Goal: Task Accomplishment & Management: Manage account settings

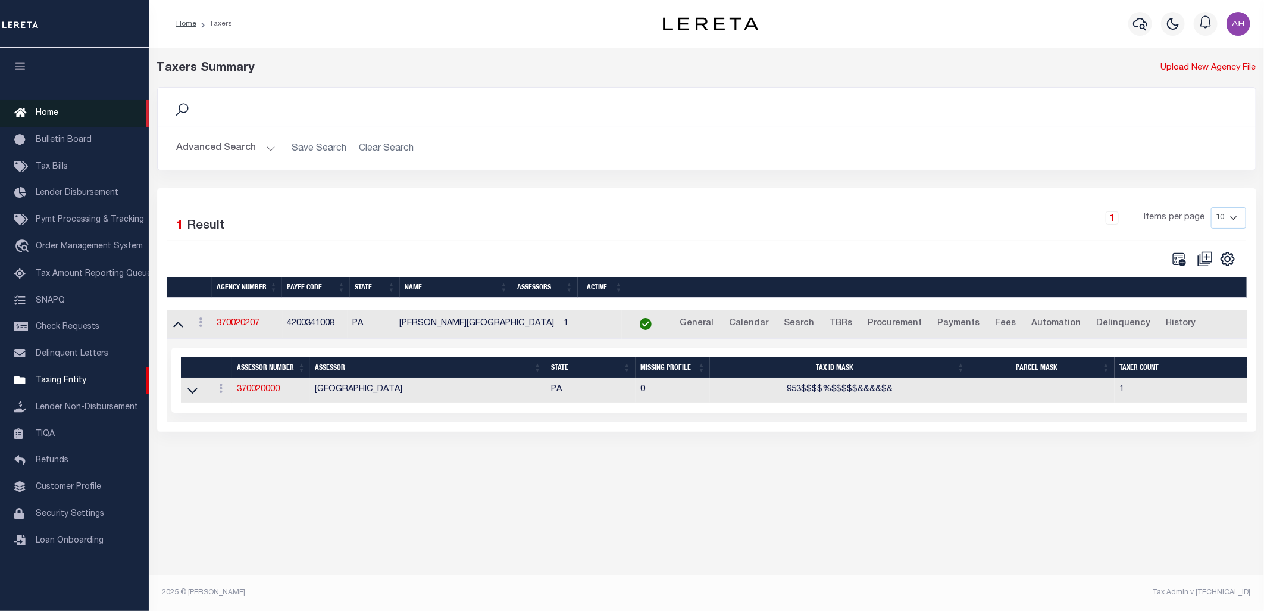
click at [56, 115] on span "Home" at bounding box center [47, 113] width 23 height 8
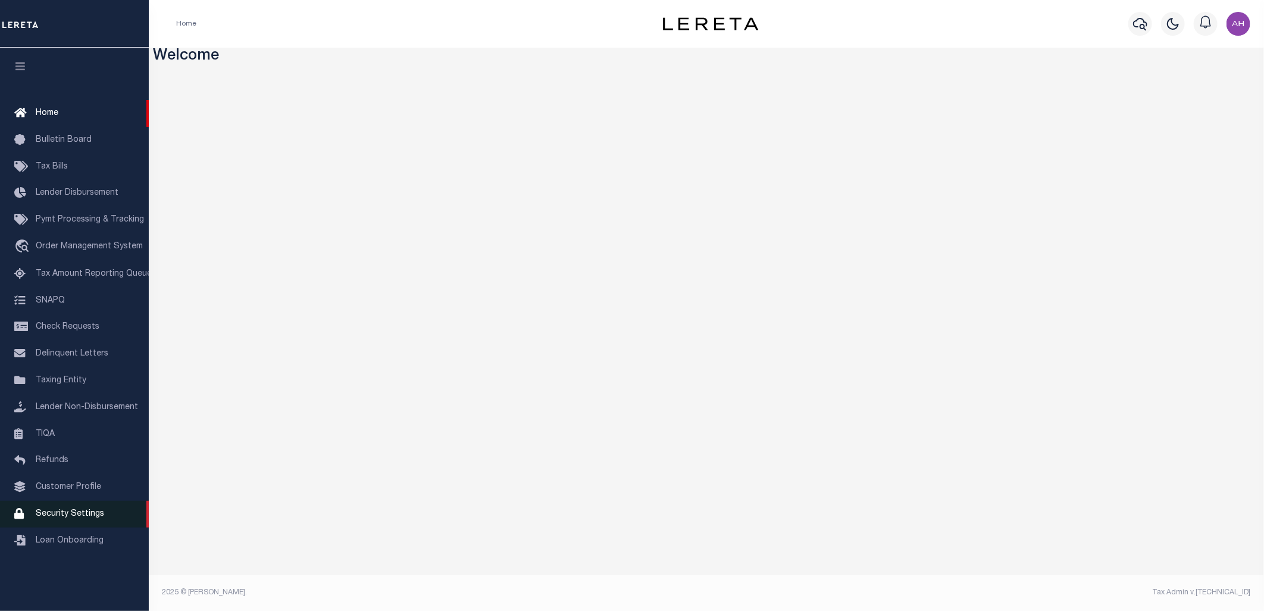
click at [58, 525] on link "Security Settings" at bounding box center [74, 514] width 149 height 27
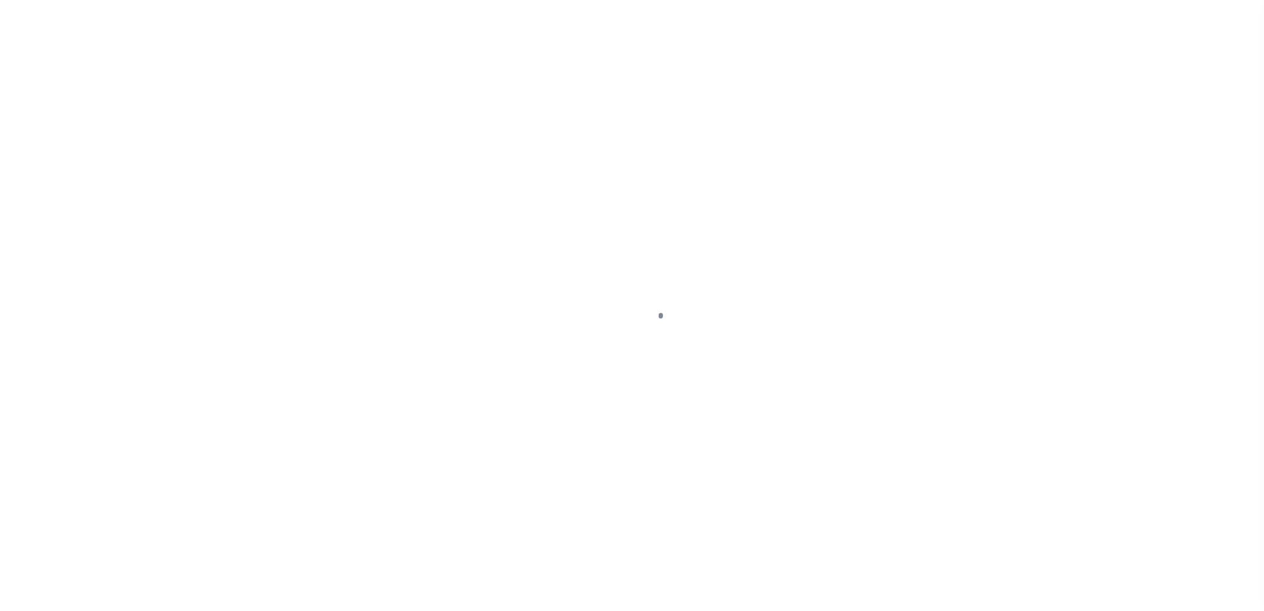
select select "100"
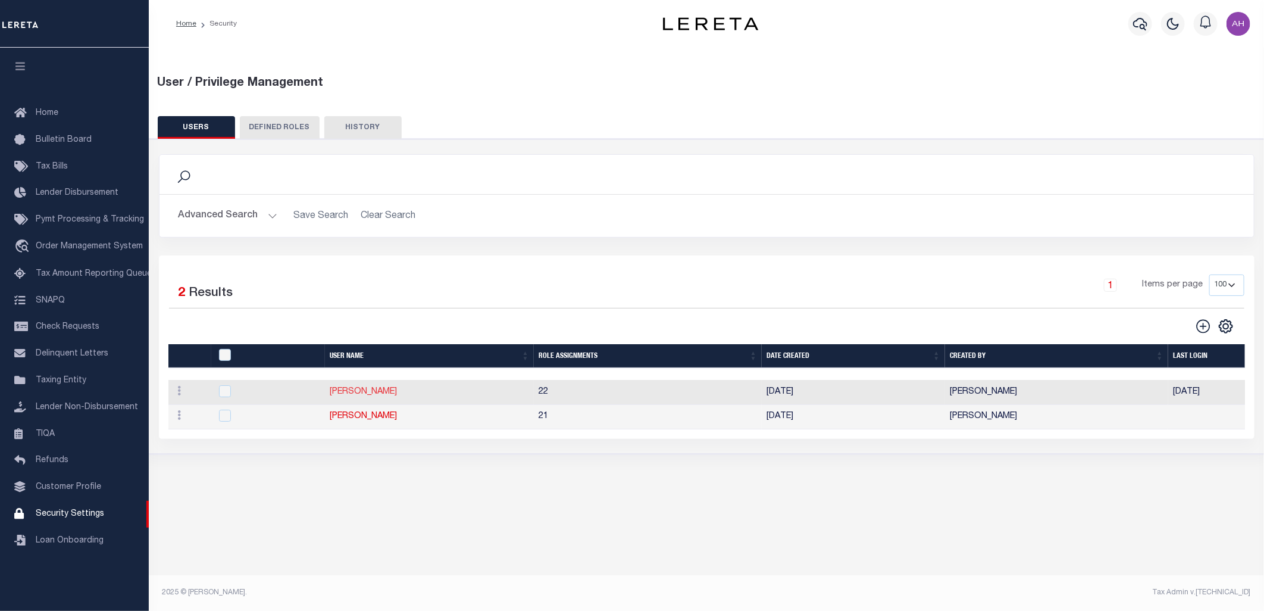
click at [350, 389] on link "Ahmad Darwish" at bounding box center [363, 392] width 67 height 8
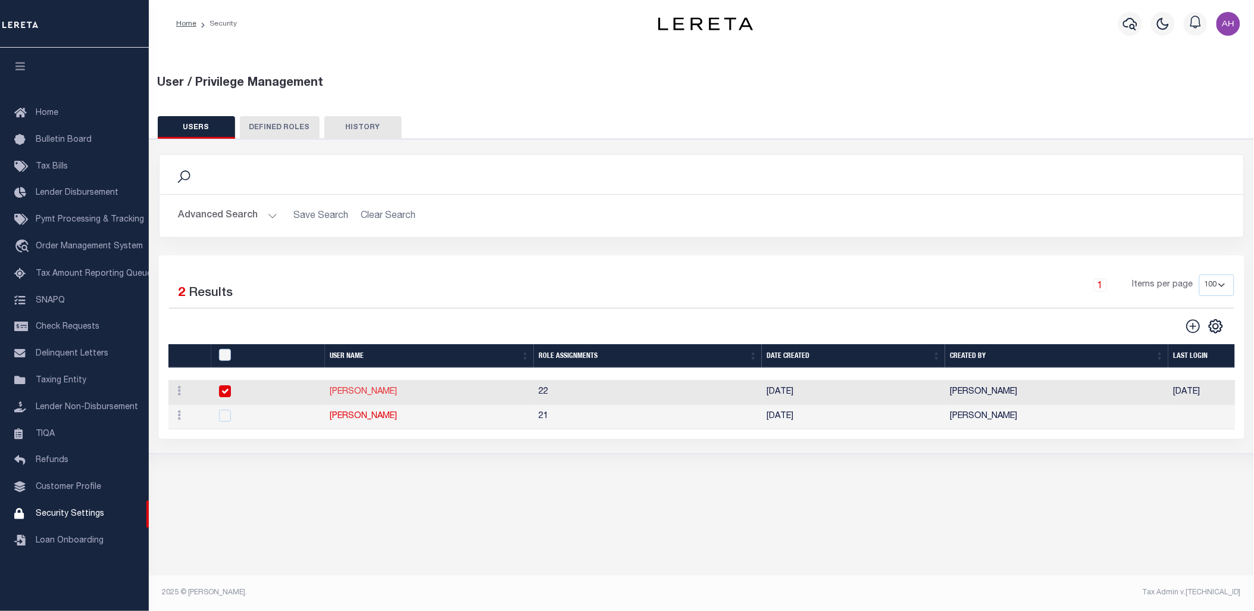
type input "Ahmad"
type input "Darwish"
type input "Ahmad.Darwish@accumatch.com"
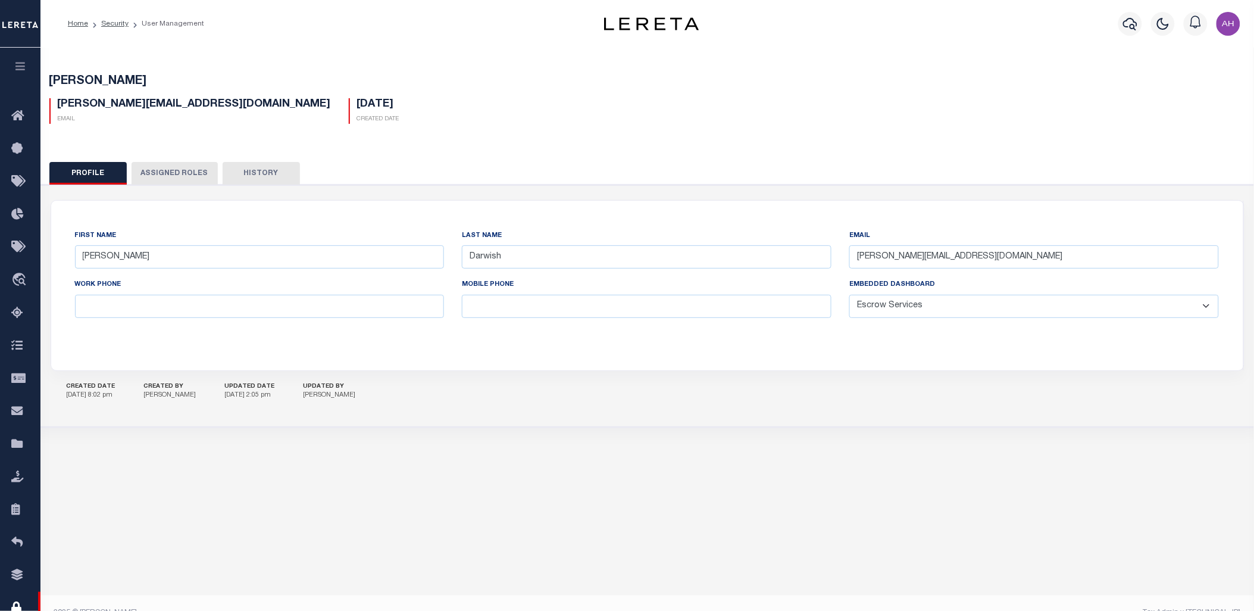
click at [927, 301] on select "General Locate Escrow Services AI Payment Verification Customer Service" at bounding box center [1034, 306] width 370 height 23
select select "LOC"
click at [850, 295] on select "General Locate Escrow Services AI Payment Verification Customer Service" at bounding box center [1034, 306] width 370 height 23
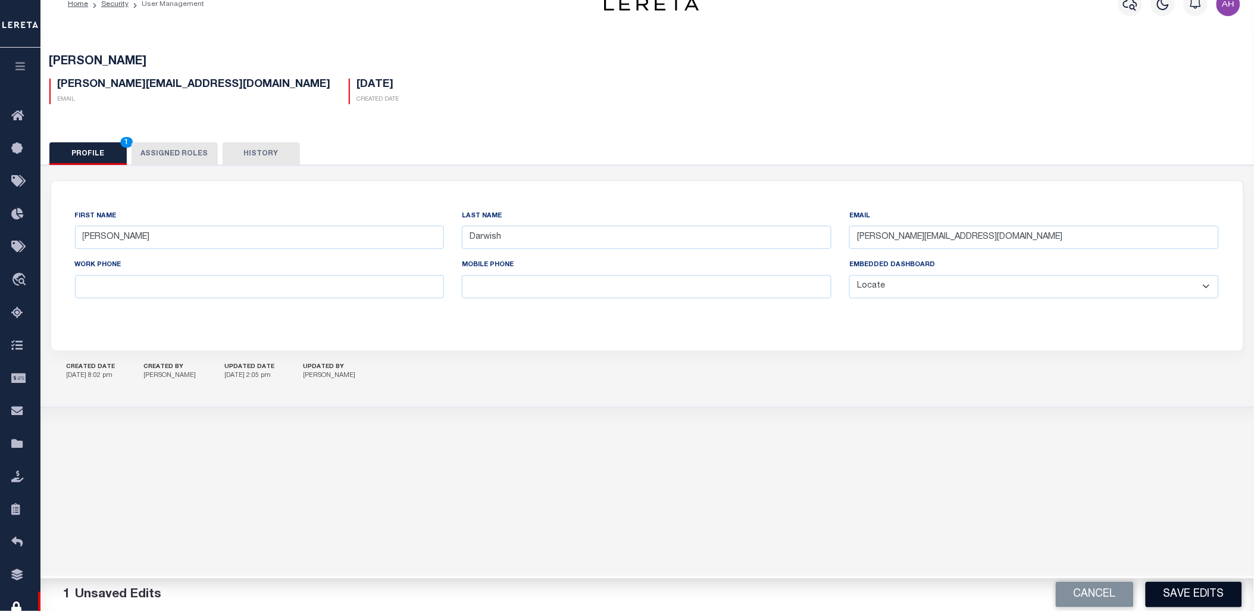
click at [1185, 594] on button "Save Edits" at bounding box center [1194, 595] width 96 height 26
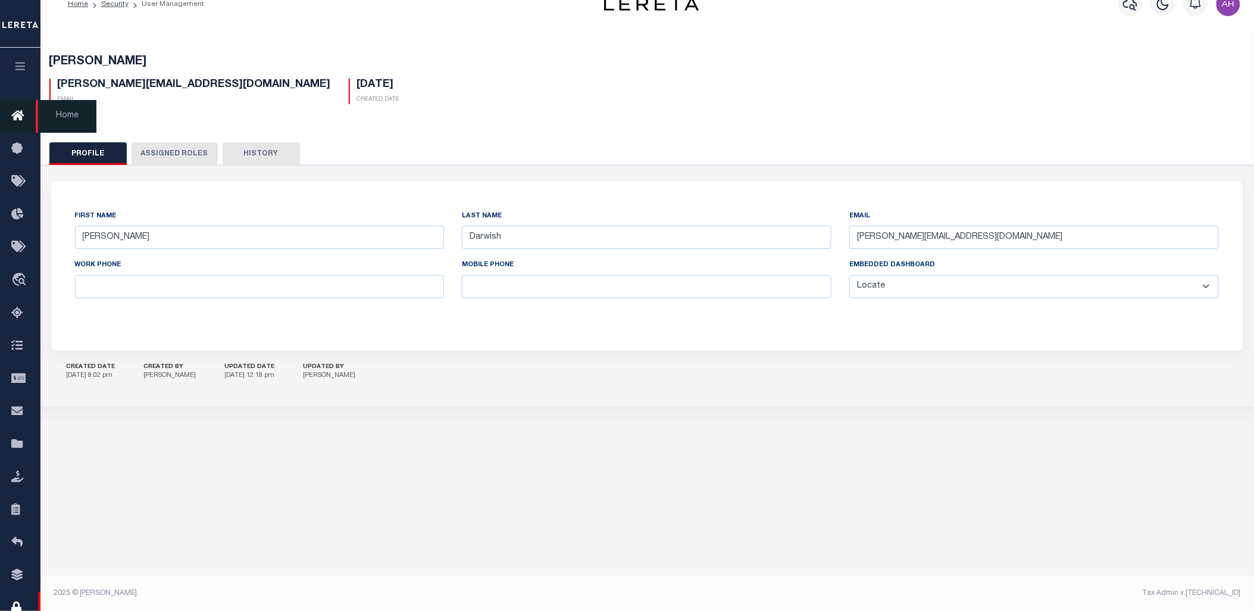
click at [18, 117] on icon at bounding box center [20, 116] width 19 height 15
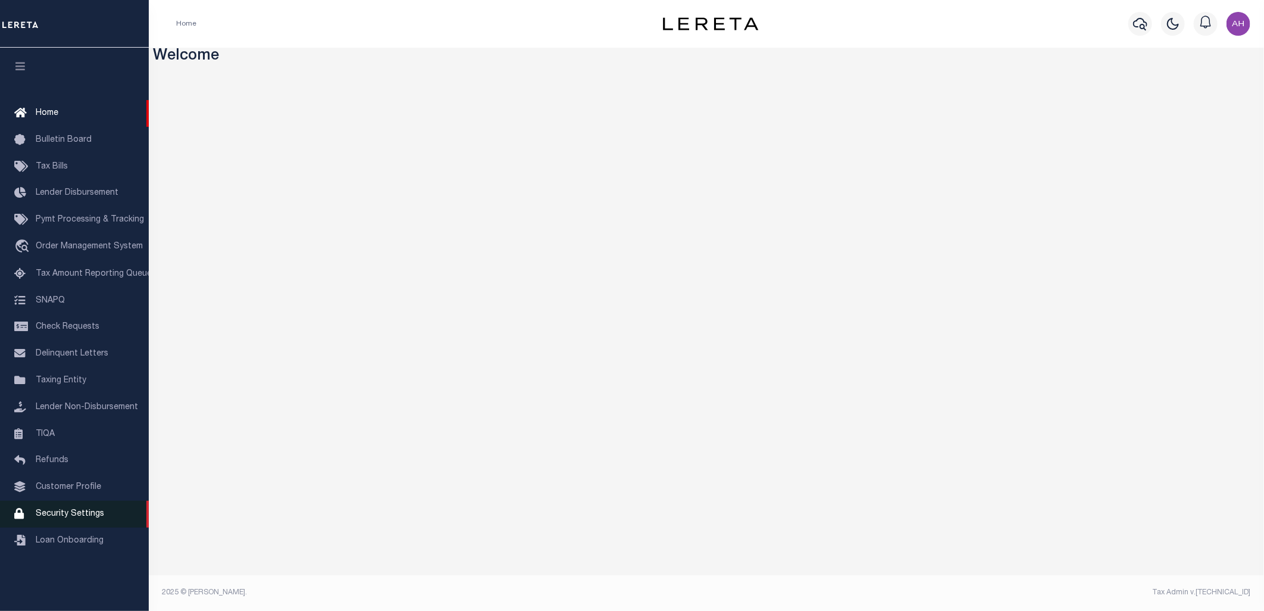
click at [80, 514] on span "Security Settings" at bounding box center [70, 514] width 68 height 8
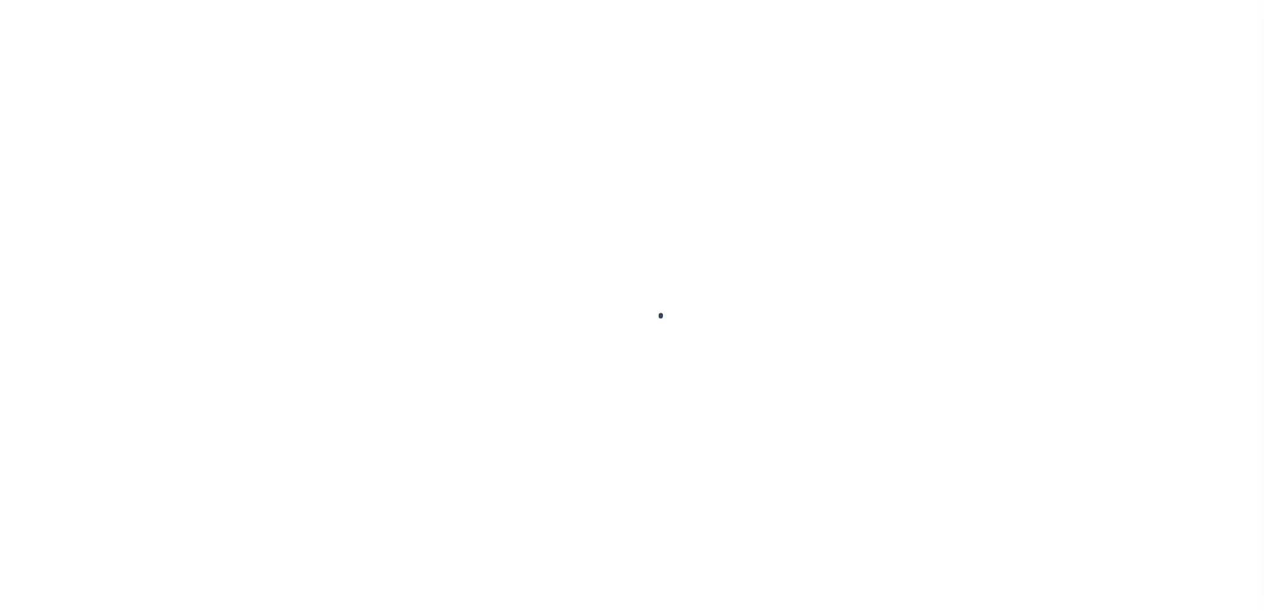
select select "100"
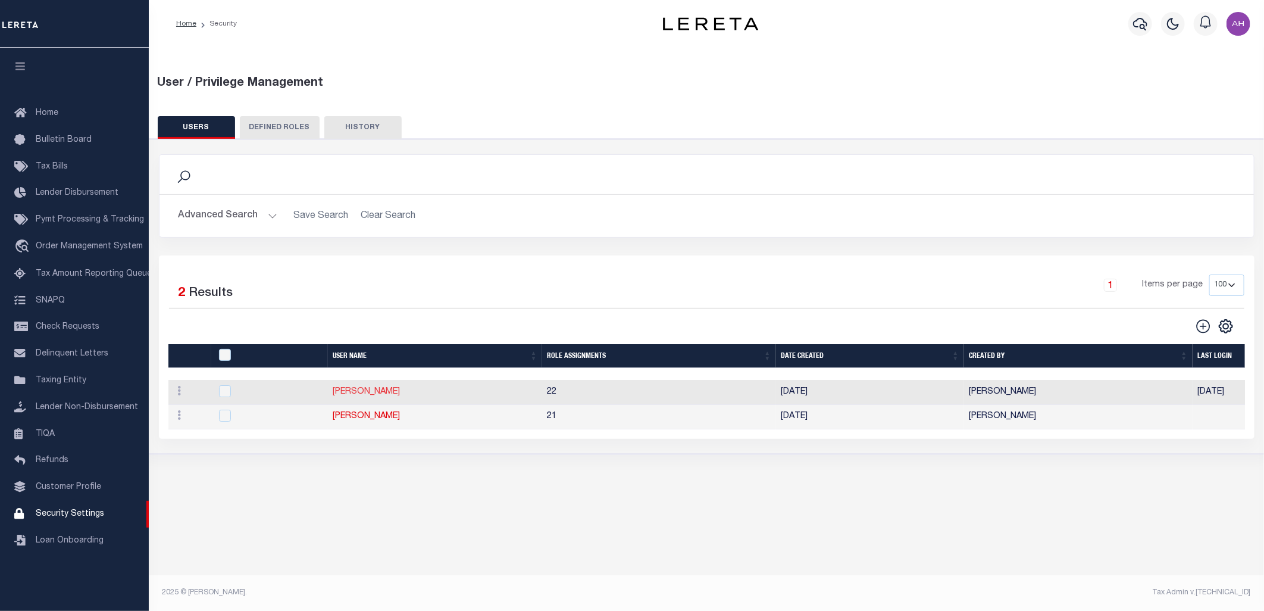
click at [371, 388] on link "Ahmad Darwish" at bounding box center [366, 392] width 67 height 8
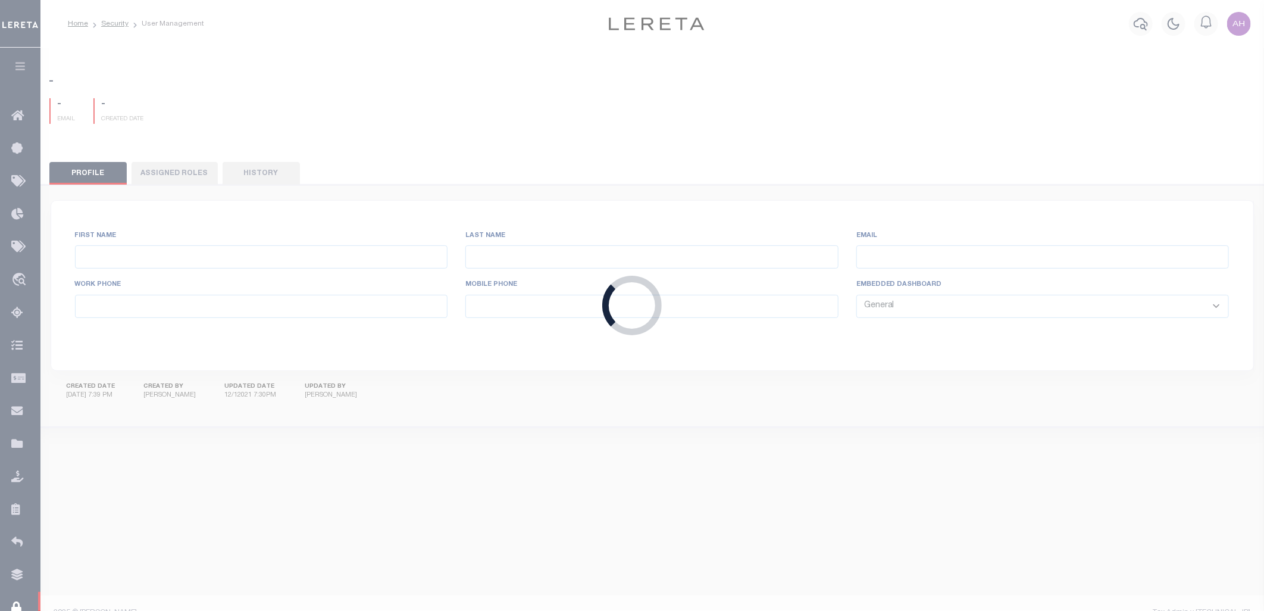
type input "[PERSON_NAME]"
type input "Darwish"
type input "[PERSON_NAME][EMAIL_ADDRESS][DOMAIN_NAME]"
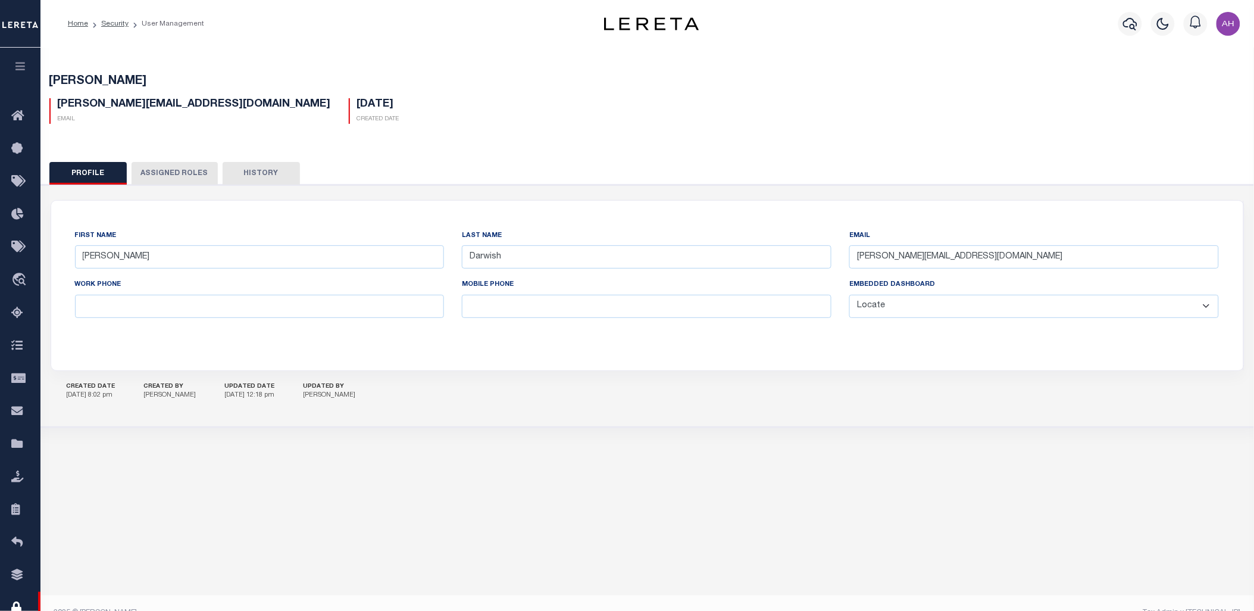
click at [955, 313] on select "General Locate Escrow Services AI Payment Verification Customer Service" at bounding box center [1034, 306] width 370 height 23
select select "GEN"
click at [850, 295] on select "General Locate Escrow Services AI Payment Verification Customer Service" at bounding box center [1034, 306] width 370 height 23
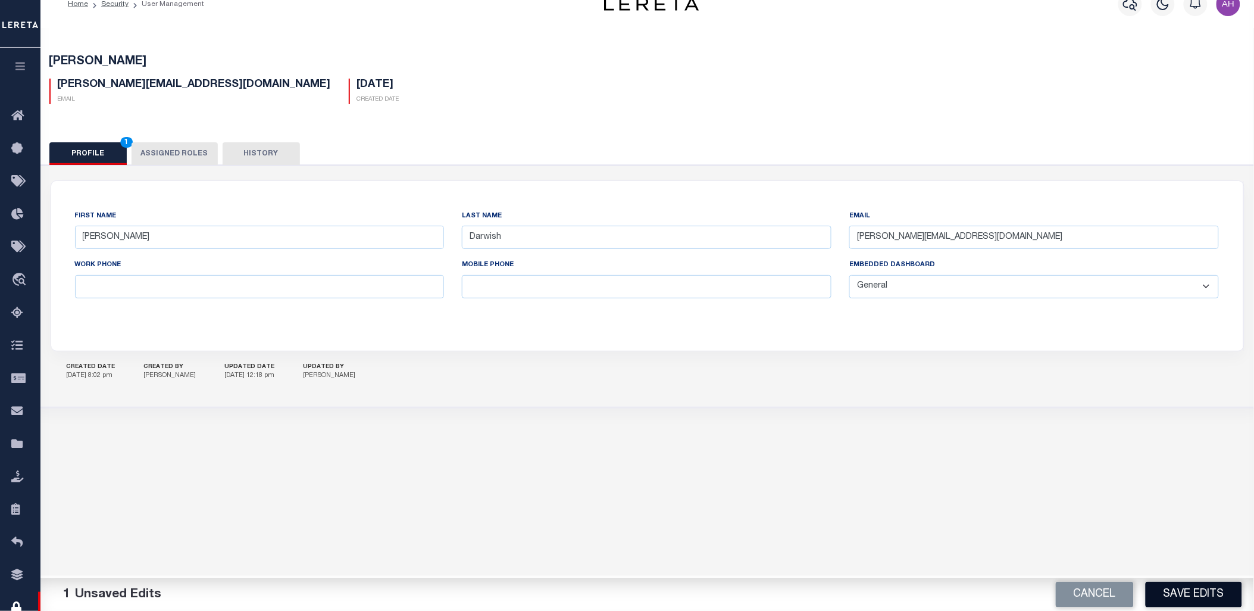
click at [1191, 592] on button "Save Edits" at bounding box center [1194, 595] width 96 height 26
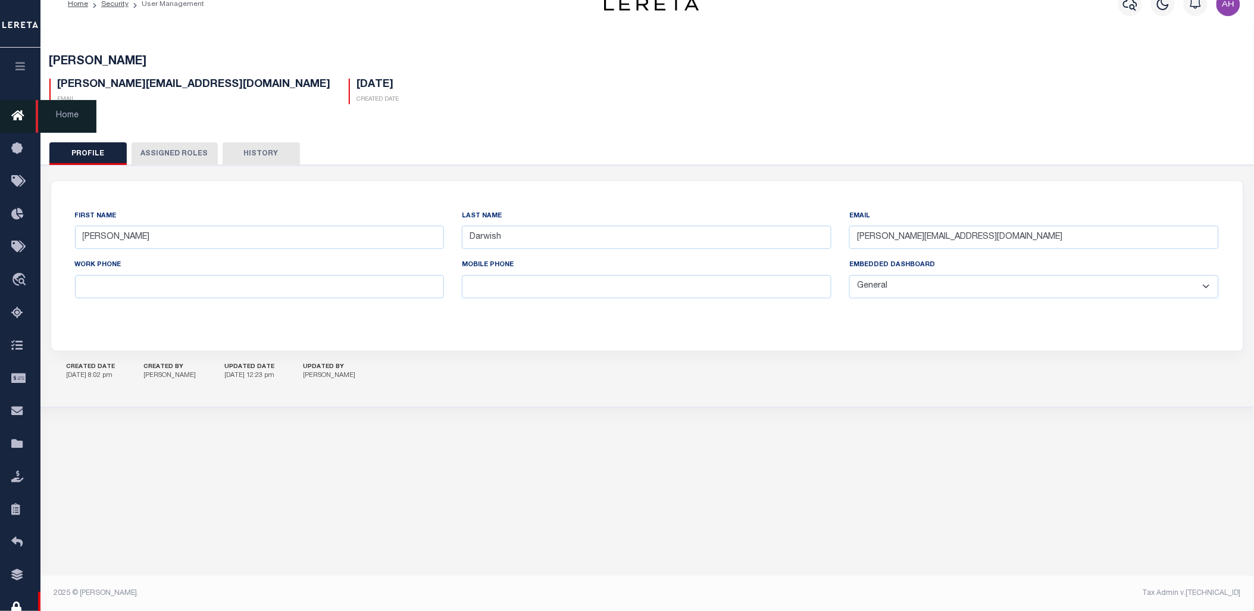
click at [23, 115] on icon at bounding box center [20, 116] width 19 height 15
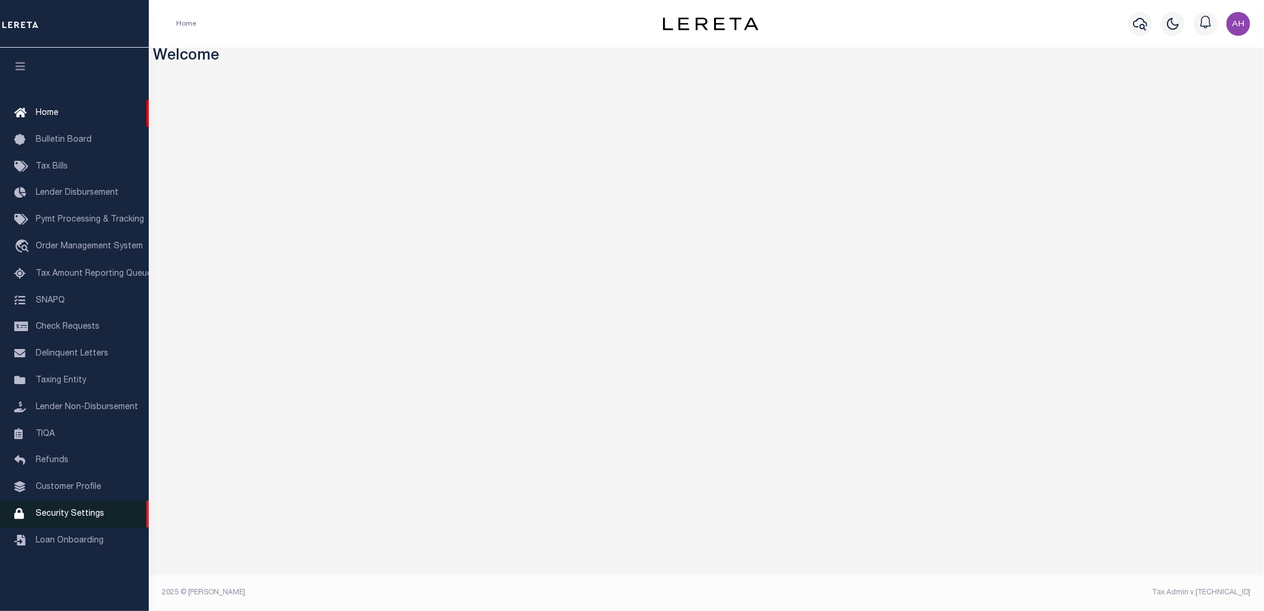
click at [87, 518] on span "Security Settings" at bounding box center [70, 514] width 68 height 8
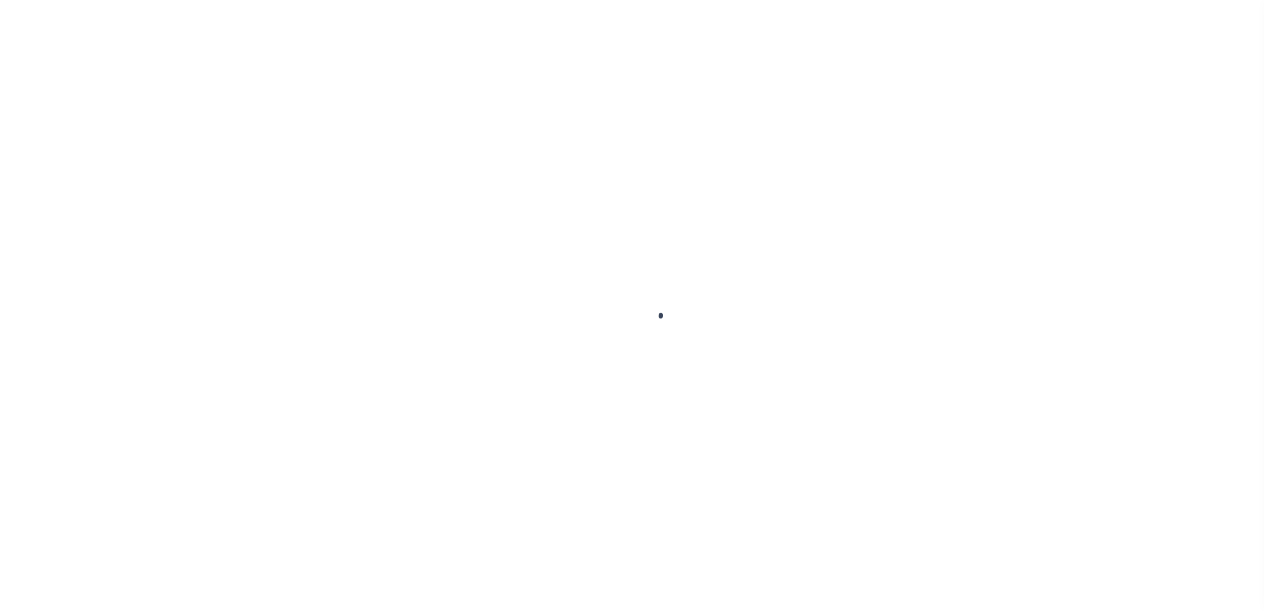
select select "100"
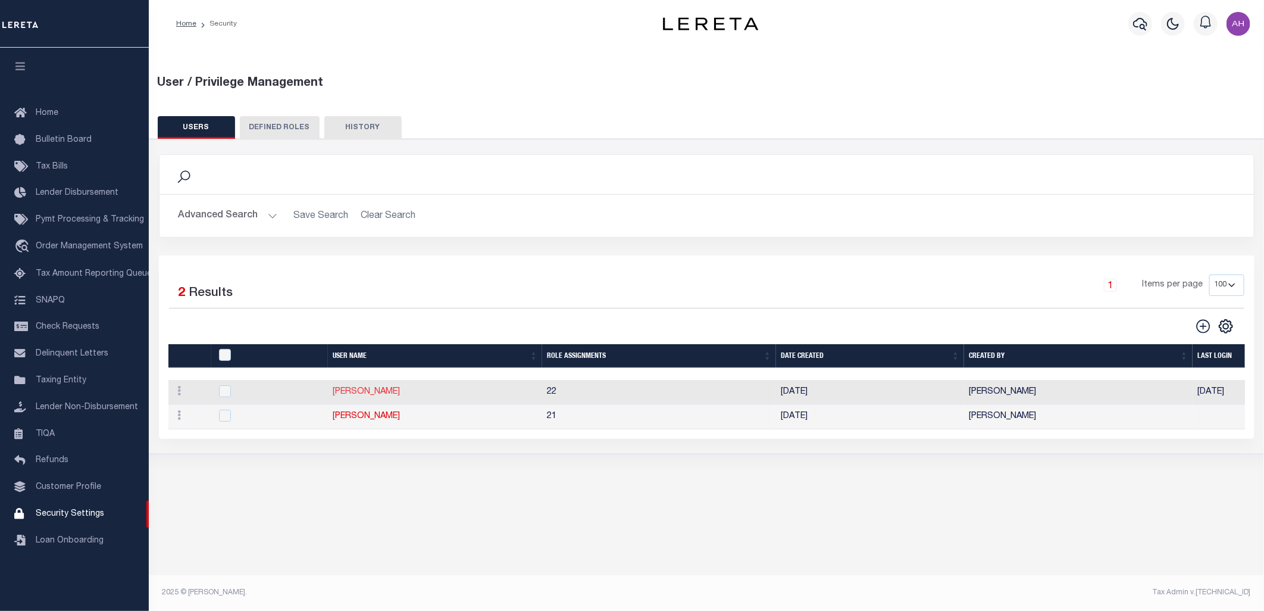
click at [360, 395] on link "Ahmad Darwish" at bounding box center [366, 392] width 67 height 8
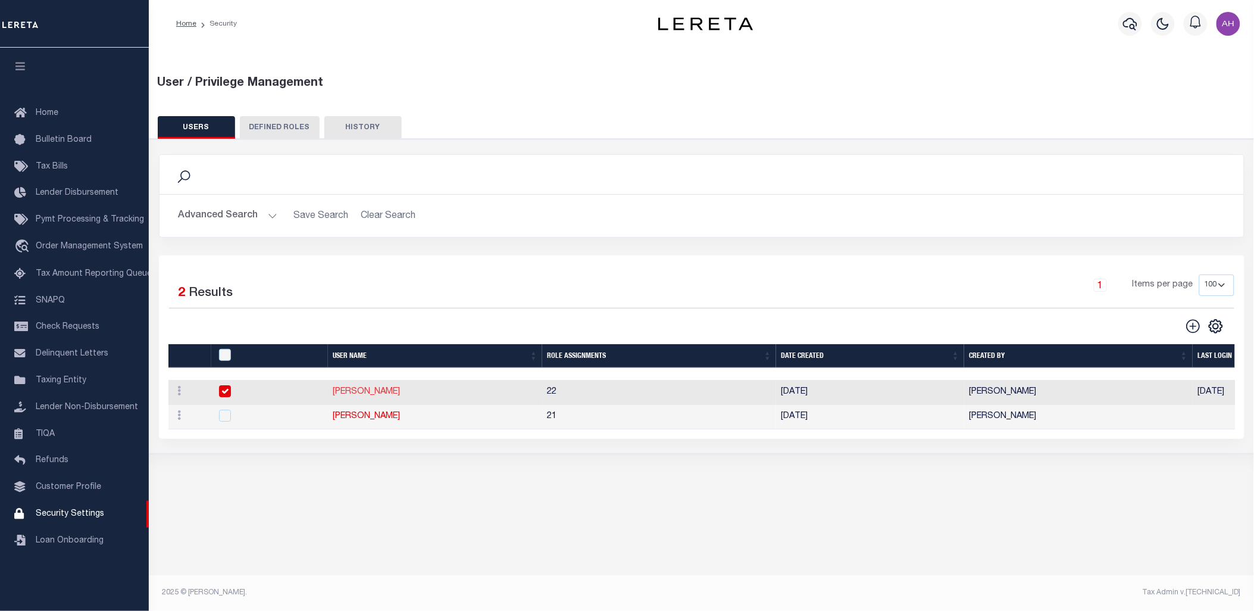
type input "Ahmad"
type input "Darwish"
type input "Ahmad.Darwish@accumatch.com"
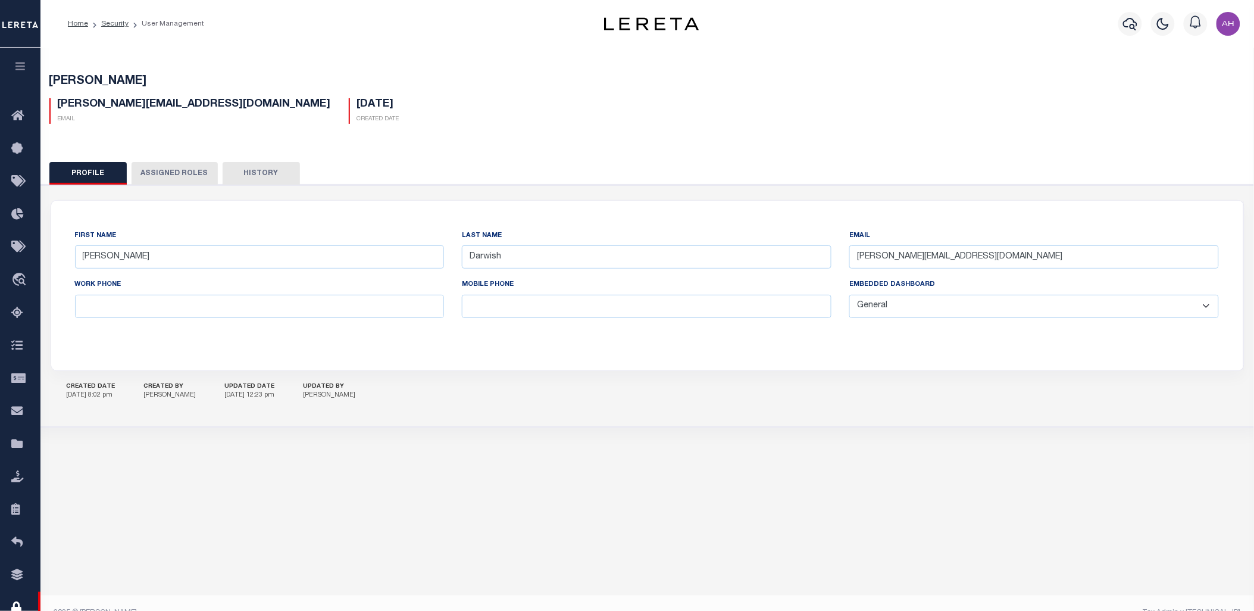
click at [877, 306] on select "General Locate Escrow Services AI Payment Verification Customer Service" at bounding box center [1034, 306] width 370 height 23
select select "LOC"
click at [850, 295] on select "General Locate Escrow Services AI Payment Verification Customer Service" at bounding box center [1034, 306] width 370 height 23
click at [1186, 596] on button "Save Edits" at bounding box center [1194, 595] width 96 height 26
click at [16, 67] on icon "button" at bounding box center [21, 66] width 14 height 11
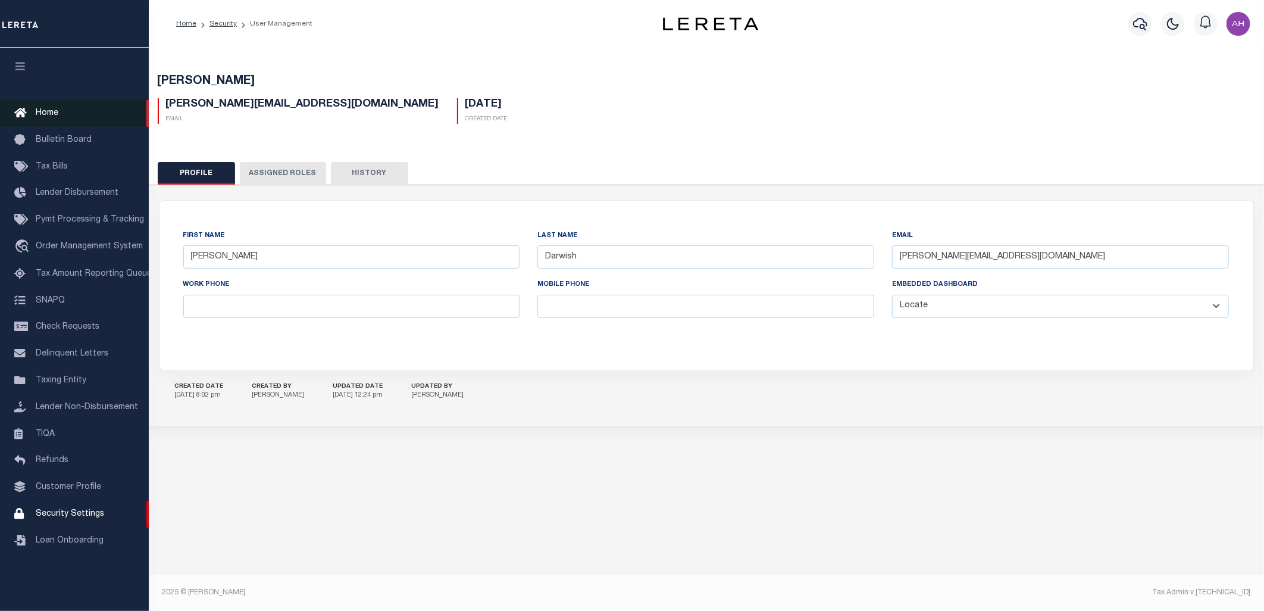
click at [40, 115] on span "Home" at bounding box center [47, 113] width 23 height 8
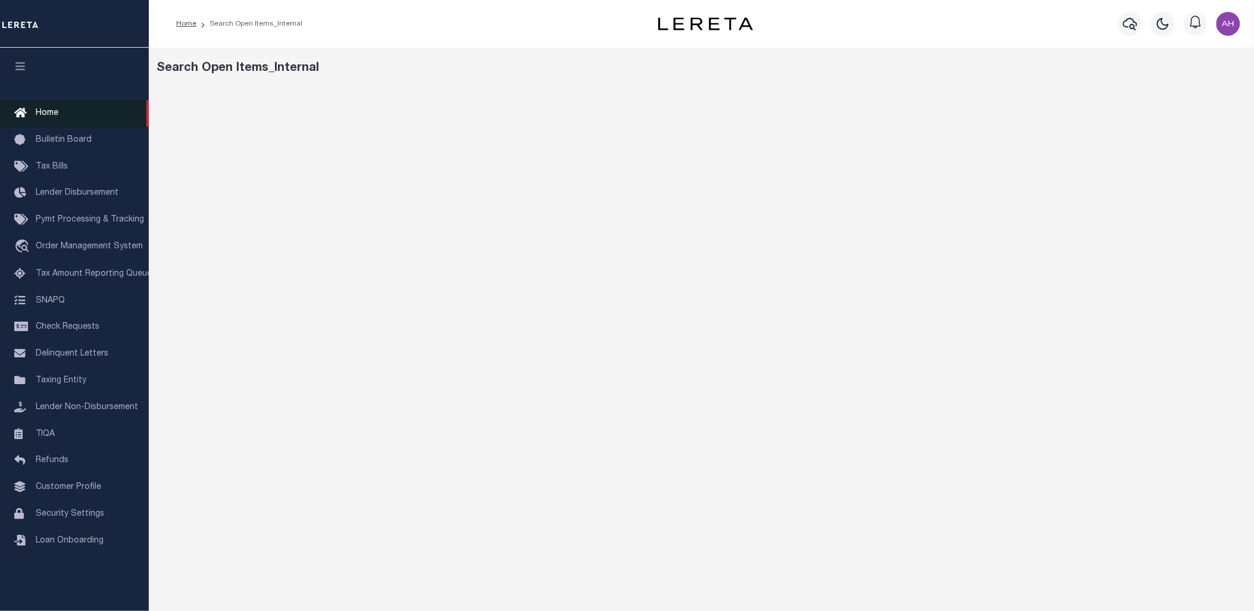
click at [54, 114] on span "Home" at bounding box center [47, 113] width 23 height 8
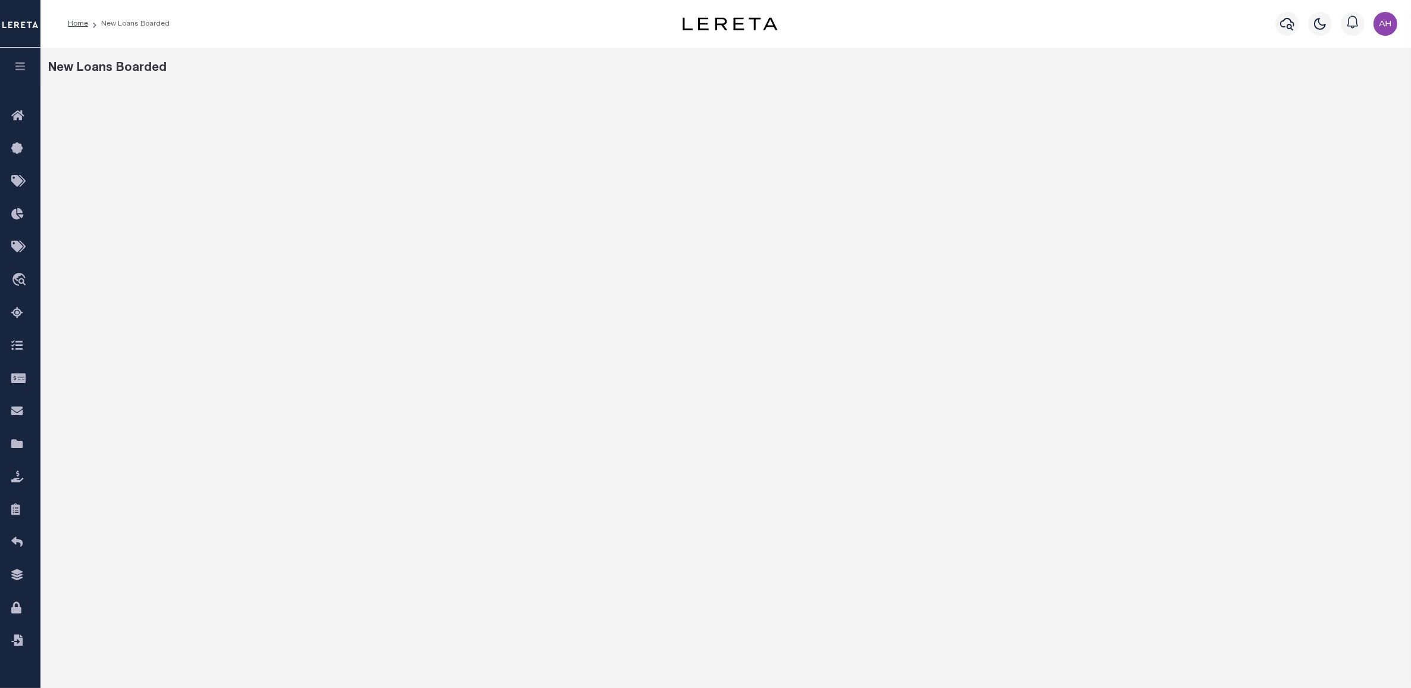
drag, startPoint x: 1251, startPoint y: 2, endPoint x: 1036, endPoint y: 48, distance: 219.7
click at [1036, 48] on div "New Loans Boarded" at bounding box center [725, 398] width 1371 height 700
